Goal: Navigation & Orientation: Find specific page/section

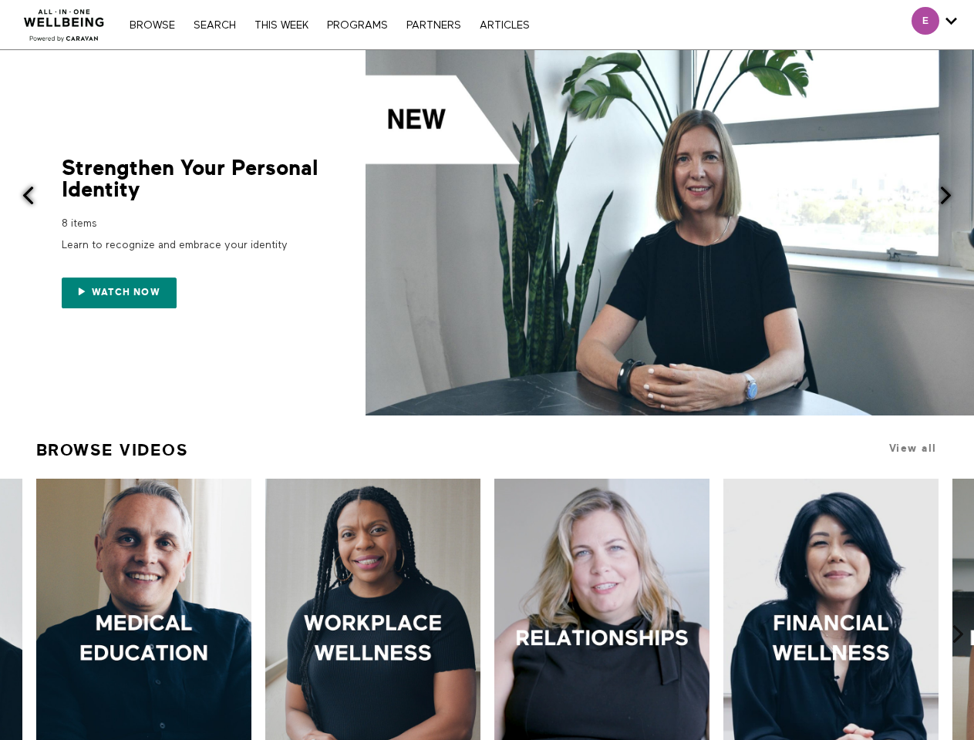
click at [217, 25] on link "Search" at bounding box center [215, 25] width 58 height 11
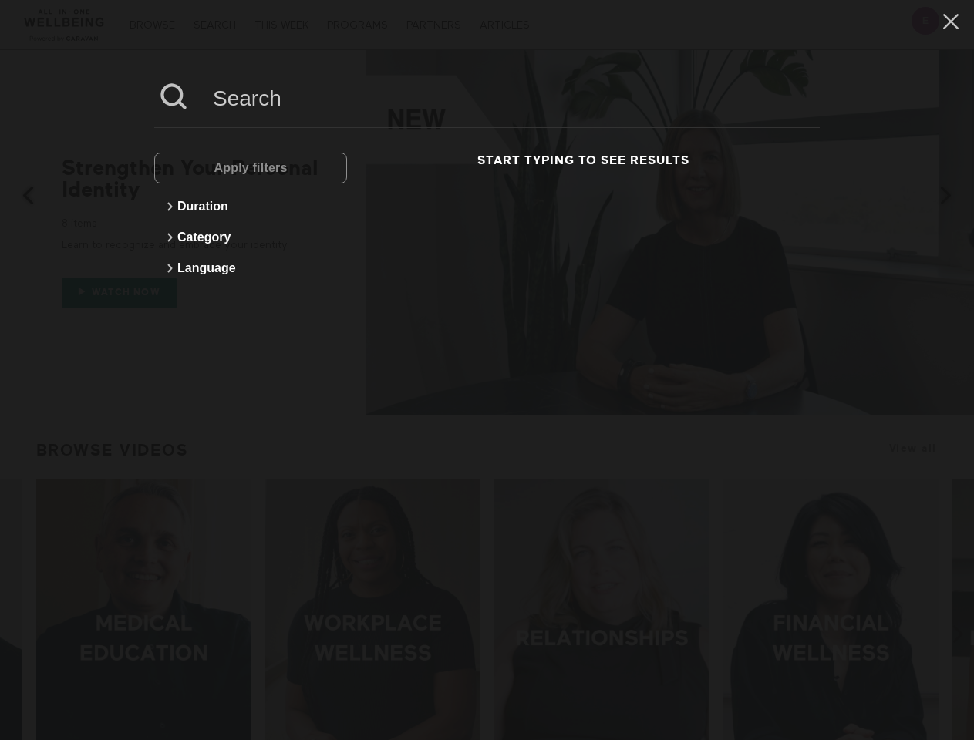
click at [487, 233] on div at bounding box center [669, 232] width 608 height 365
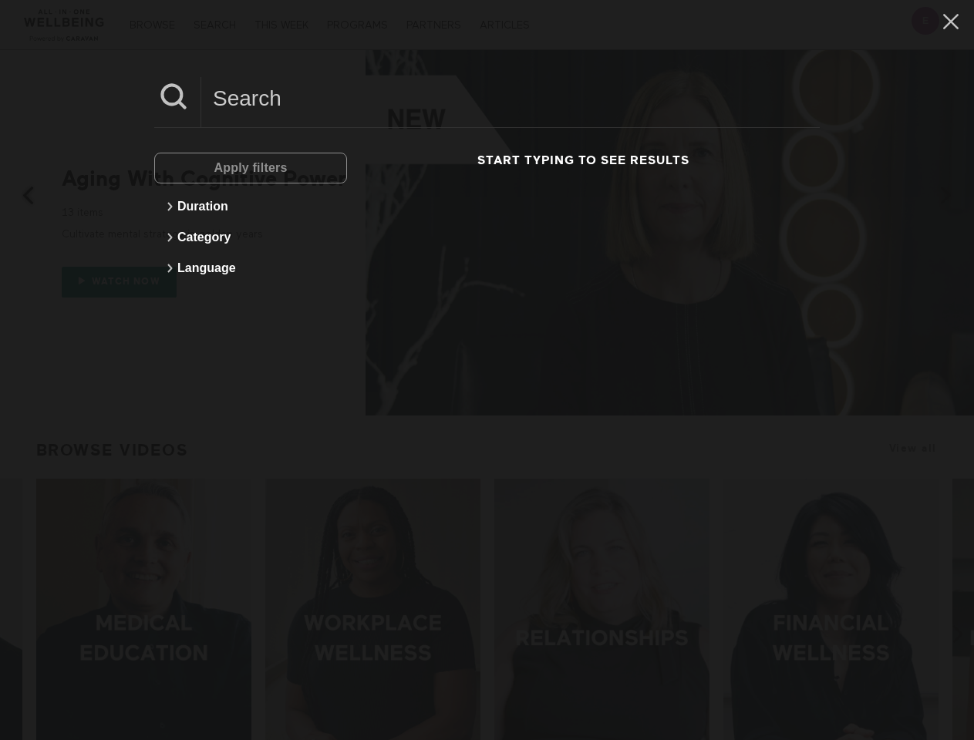
click at [123, 292] on div "Apply filters Duration Category Language Start typing to see results" at bounding box center [487, 370] width 974 height 740
click at [19, 197] on div "Apply filters Duration Category Language Start typing to see results" at bounding box center [487, 370] width 974 height 740
click at [955, 197] on div "Apply filters Duration Category Language Start typing to see results" at bounding box center [487, 370] width 974 height 740
click at [15, 582] on div "Apply filters Duration Category Language Start typing to see results" at bounding box center [487, 370] width 974 height 740
click at [958, 582] on div "Apply filters Duration Category Language Start typing to see results" at bounding box center [487, 370] width 974 height 740
